Goal: Book appointment/travel/reservation

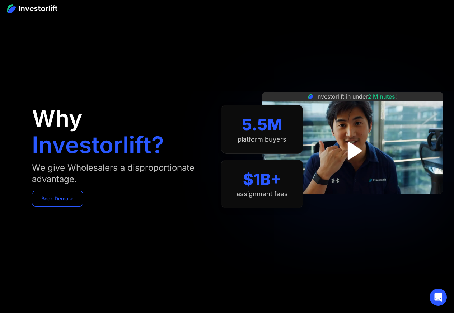
click at [57, 200] on link "Book Demo ➢" at bounding box center [57, 199] width 51 height 16
